Goal: Go to known website: Access a specific website the user already knows

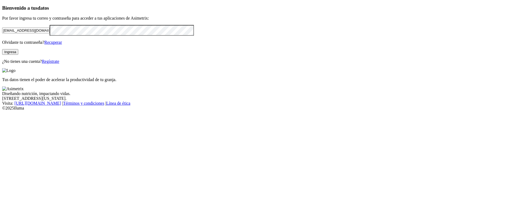
click at [18, 55] on button "Ingresa" at bounding box center [10, 52] width 16 height 6
